Goal: Information Seeking & Learning: Learn about a topic

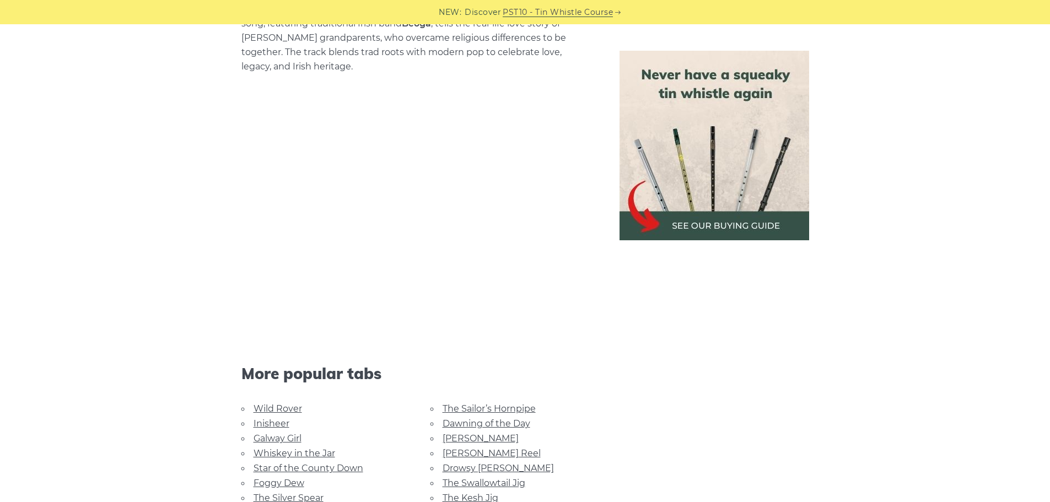
scroll to position [1212, 0]
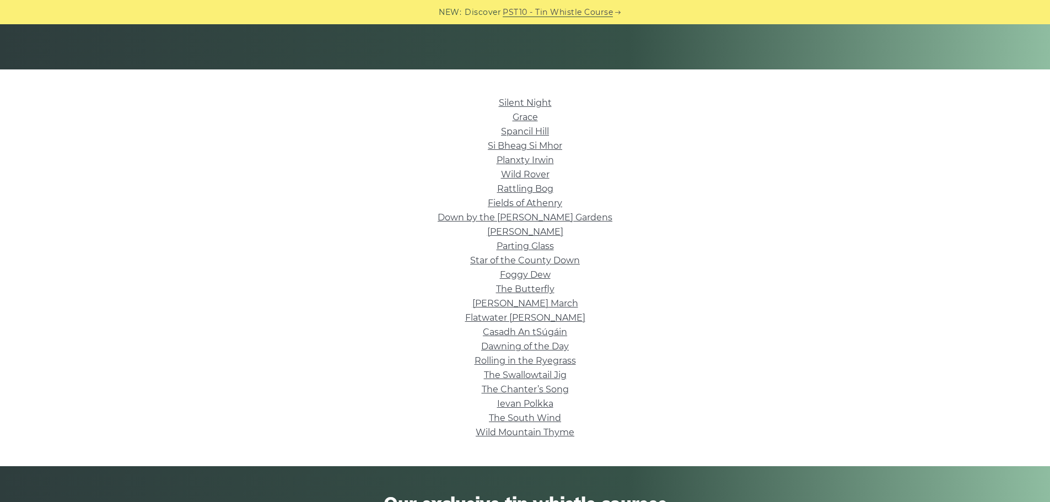
scroll to position [220, 0]
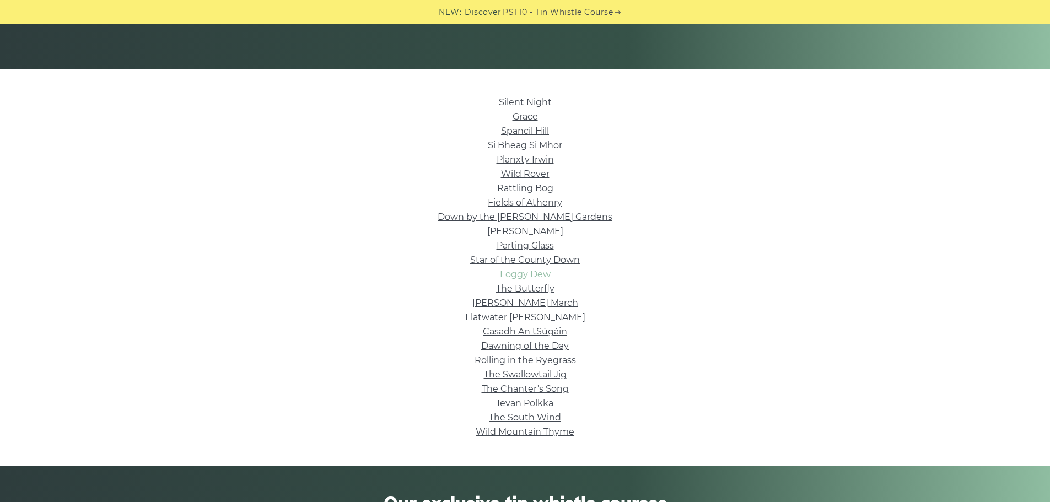
click at [530, 277] on link "Foggy Dew" at bounding box center [525, 274] width 51 height 10
click at [521, 114] on link "Grace" at bounding box center [524, 116] width 25 height 10
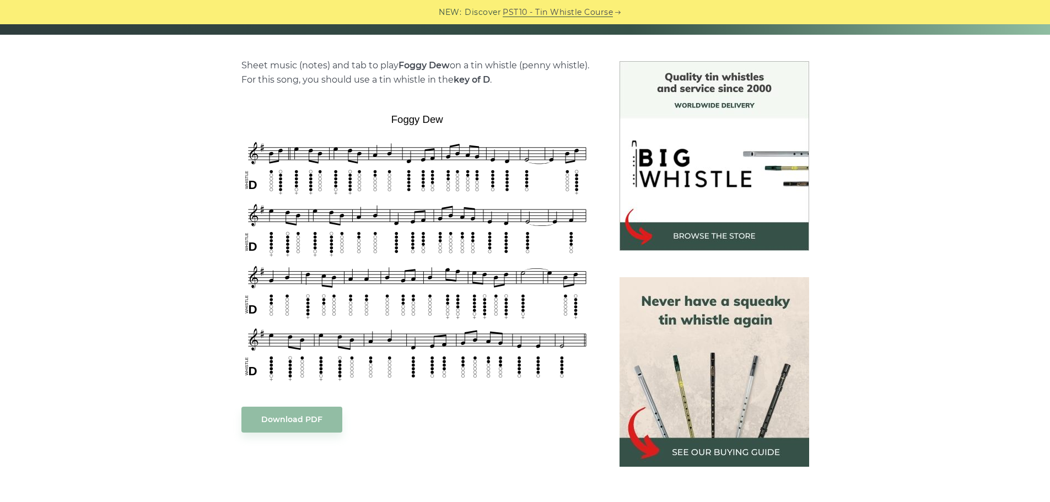
scroll to position [331, 0]
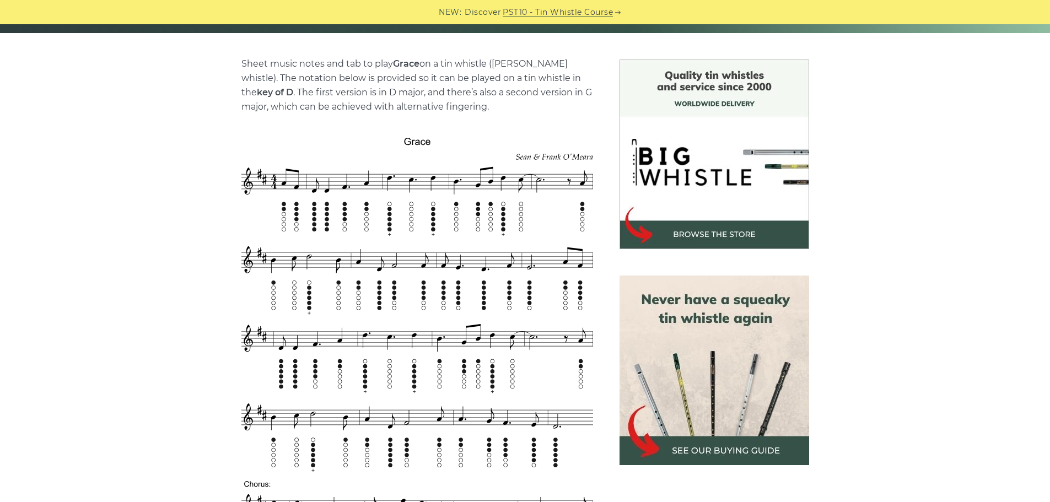
scroll to position [331, 0]
